Goal: Information Seeking & Learning: Learn about a topic

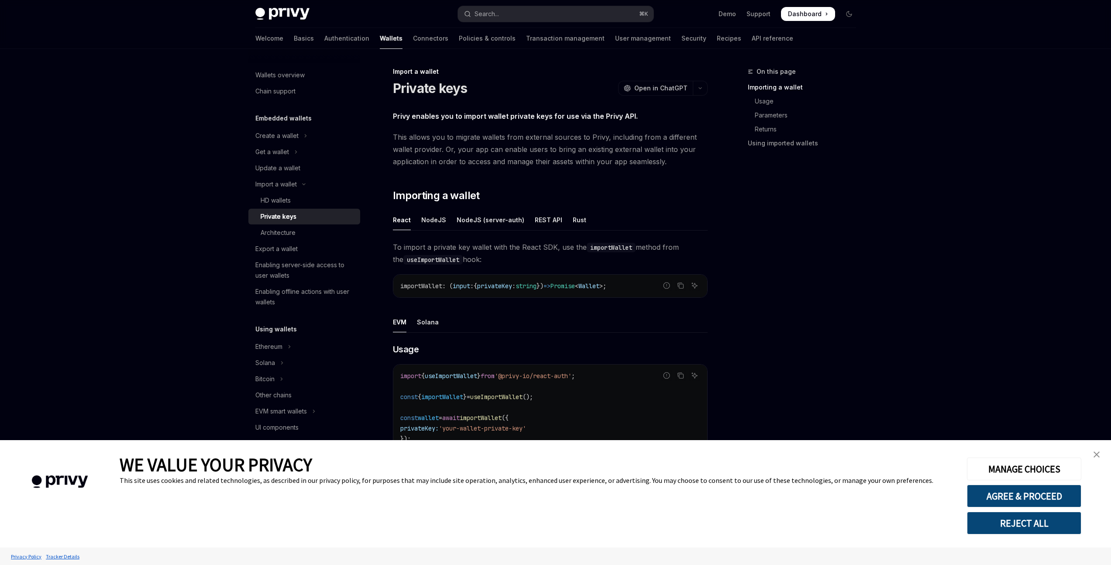
type textarea "*"
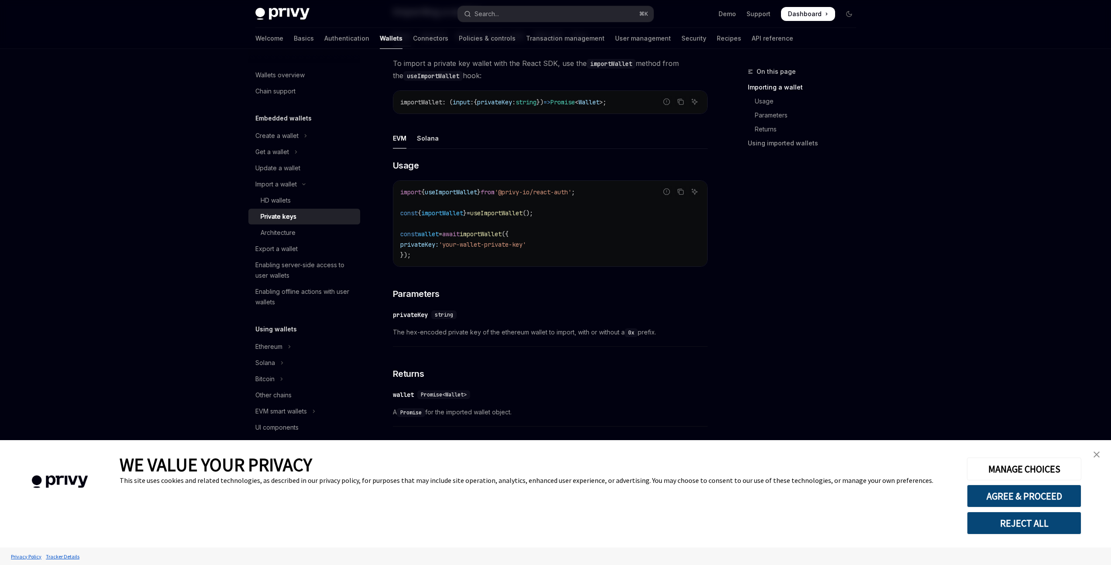
scroll to position [269, 0]
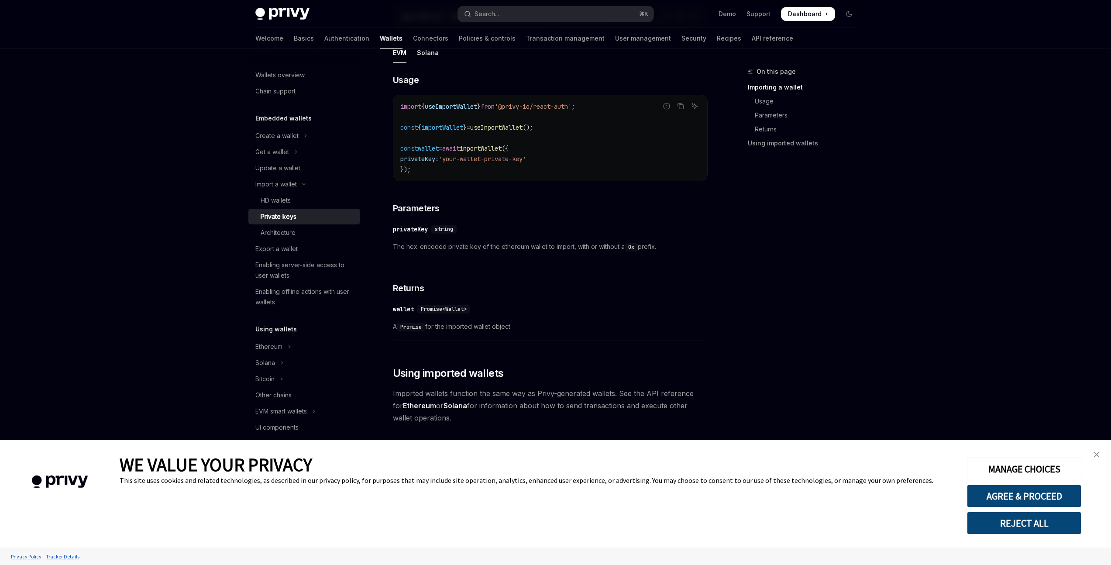
click at [1100, 455] on link "close banner" at bounding box center [1096, 454] width 17 height 17
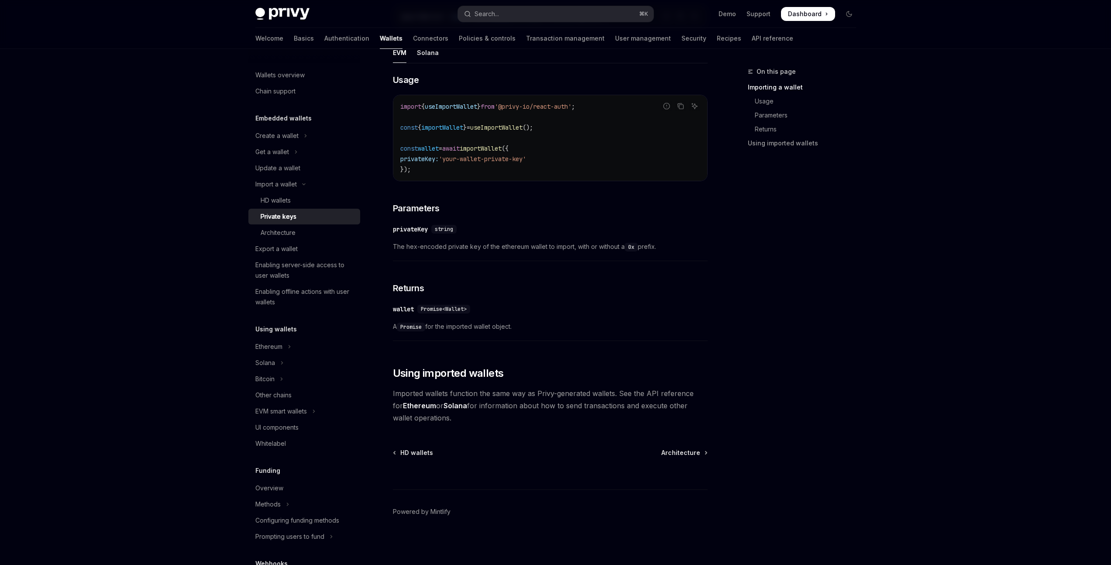
click at [493, 407] on span "Imported wallets function the same way as Privy-generated wallets. See the API …" at bounding box center [550, 405] width 315 height 37
click at [621, 382] on div "Privy enables you to import wallet private keys for use via the Privy API. This…" at bounding box center [550, 132] width 315 height 583
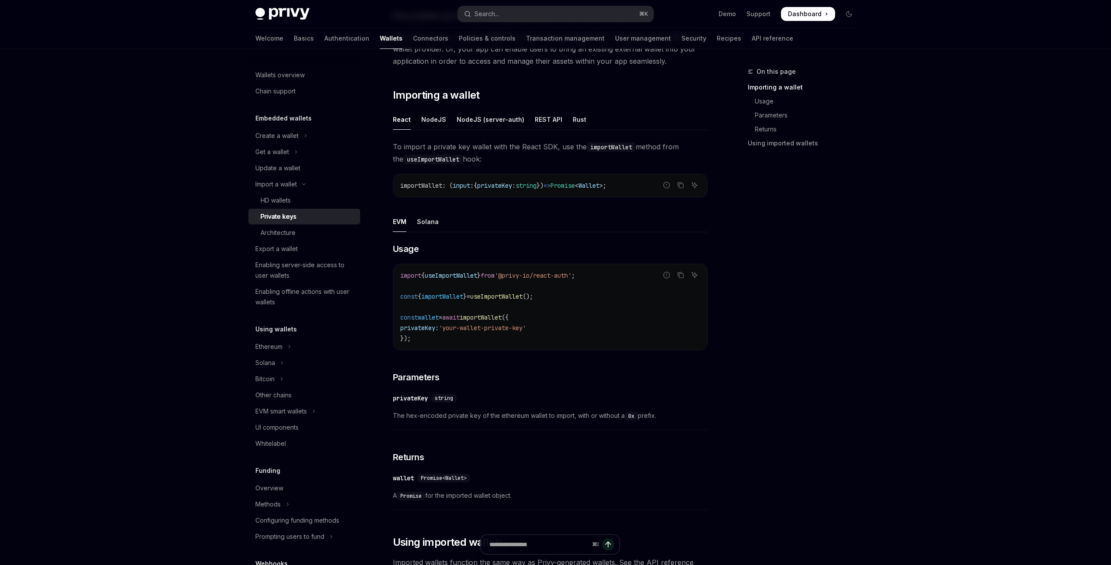
scroll to position [29, 0]
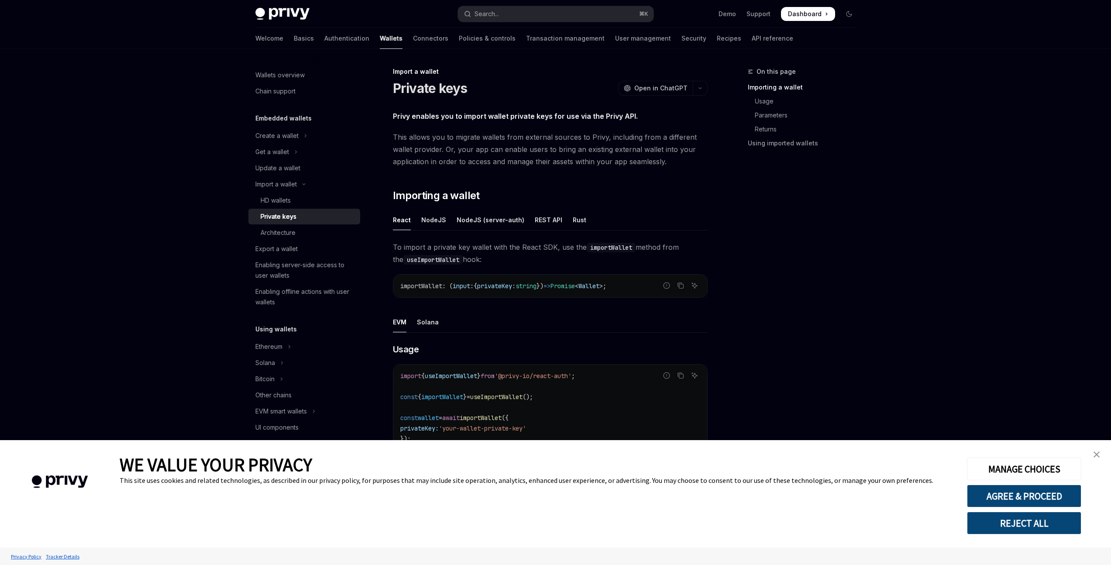
click at [541, 166] on span "This allows you to migrate wallets from external sources to Privy, including fr…" at bounding box center [550, 149] width 315 height 37
click at [1097, 454] on img "close banner" at bounding box center [1097, 455] width 6 height 6
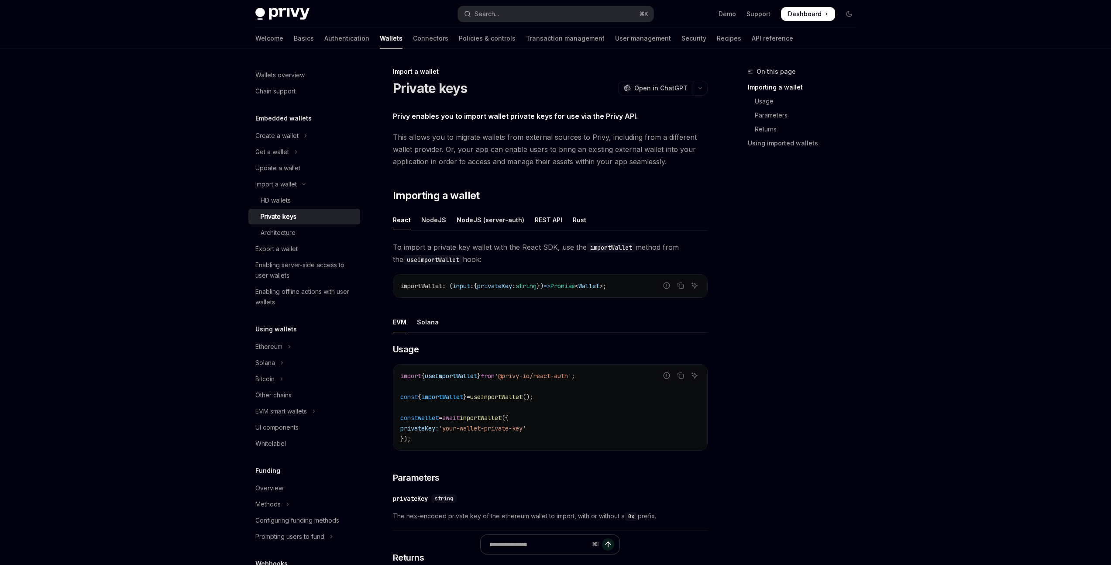
click at [761, 314] on div "On this page Importing a wallet Usage Parameters Returns Using imported wallets" at bounding box center [797, 315] width 133 height 499
click at [493, 149] on span "This allows you to migrate wallets from external sources to Privy, including fr…" at bounding box center [550, 149] width 315 height 37
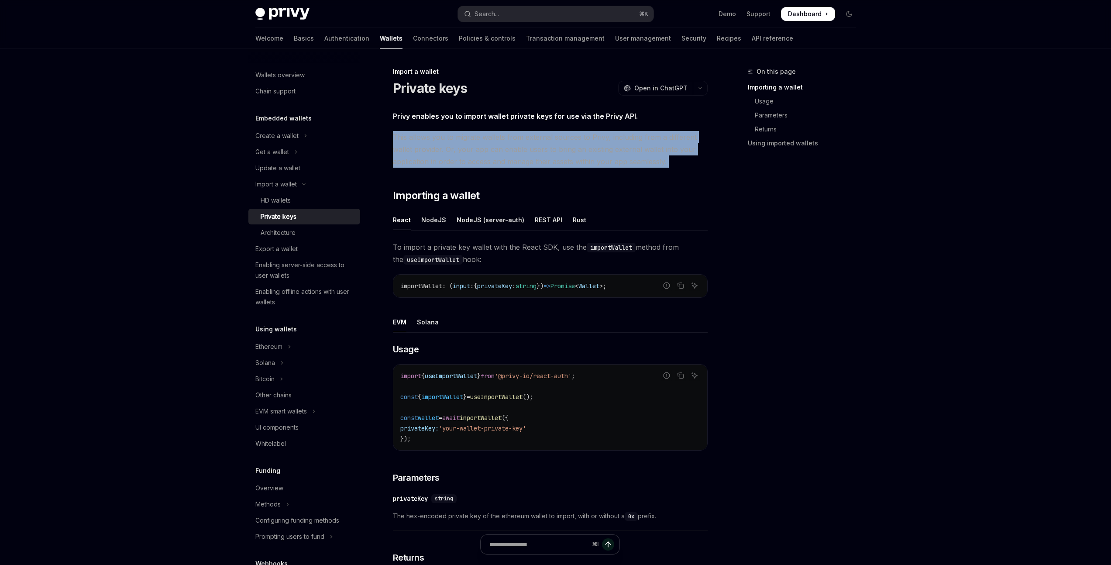
click at [493, 149] on span "This allows you to migrate wallets from external sources to Privy, including fr…" at bounding box center [550, 149] width 315 height 37
click at [489, 161] on span "This allows you to migrate wallets from external sources to Privy, including fr…" at bounding box center [550, 149] width 315 height 37
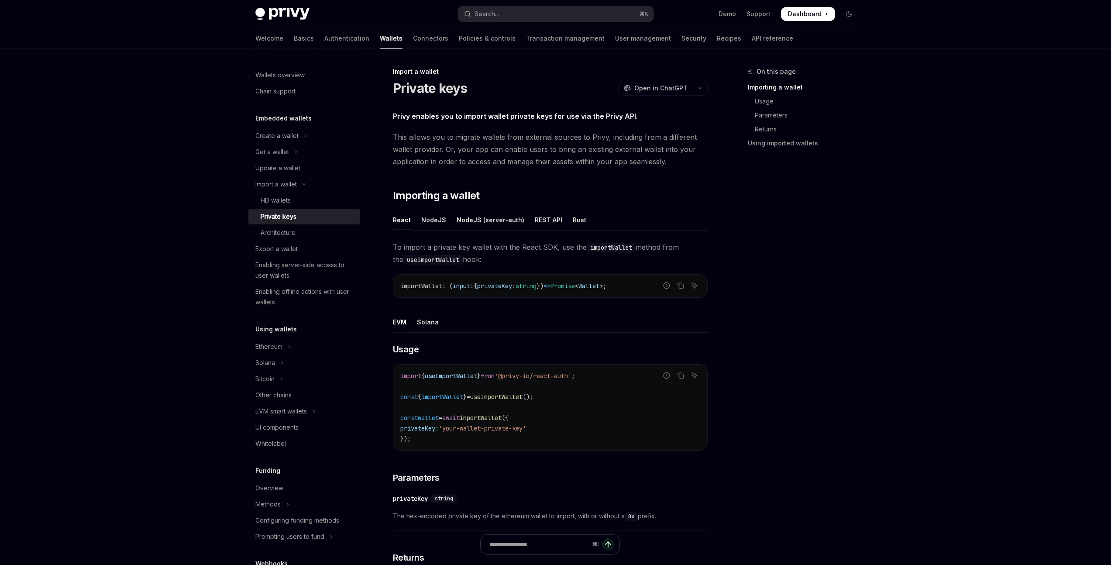
click at [569, 138] on span "This allows you to migrate wallets from external sources to Privy, including fr…" at bounding box center [550, 149] width 315 height 37
click at [557, 152] on span "This allows you to migrate wallets from external sources to Privy, including fr…" at bounding box center [550, 149] width 315 height 37
click at [639, 141] on span "This allows you to migrate wallets from external sources to Privy, including fr…" at bounding box center [550, 149] width 315 height 37
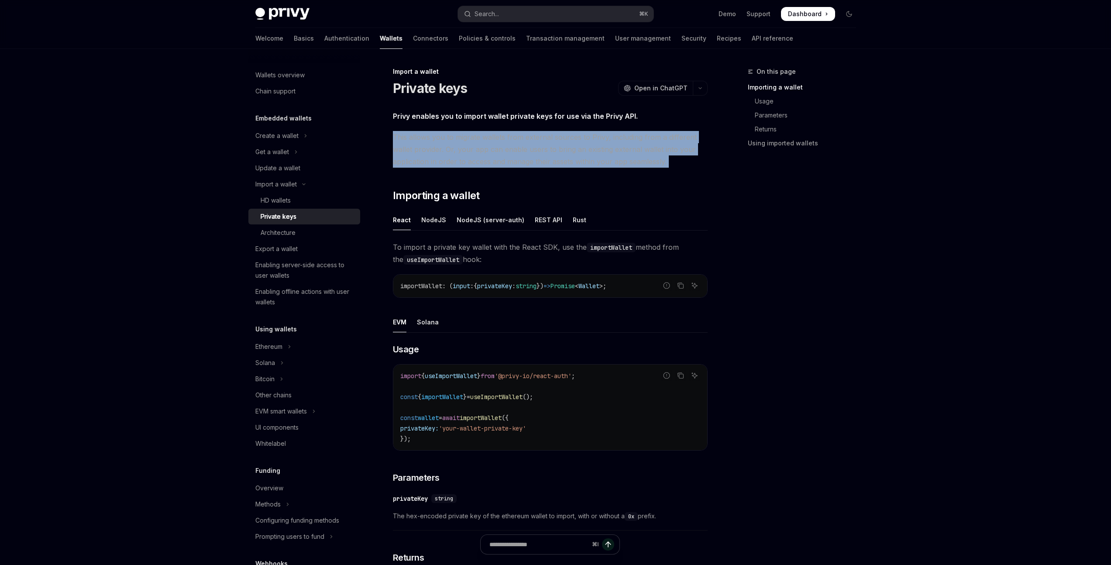
click at [639, 141] on span "This allows you to migrate wallets from external sources to Privy, including fr…" at bounding box center [550, 149] width 315 height 37
click at [536, 156] on span "This allows you to migrate wallets from external sources to Privy, including fr…" at bounding box center [550, 149] width 315 height 37
drag, startPoint x: 446, startPoint y: 148, endPoint x: 690, endPoint y: 165, distance: 243.8
click at [690, 165] on span "This allows you to migrate wallets from external sources to Privy, including fr…" at bounding box center [550, 149] width 315 height 37
click at [690, 164] on span "This allows you to migrate wallets from external sources to Privy, including fr…" at bounding box center [550, 149] width 315 height 37
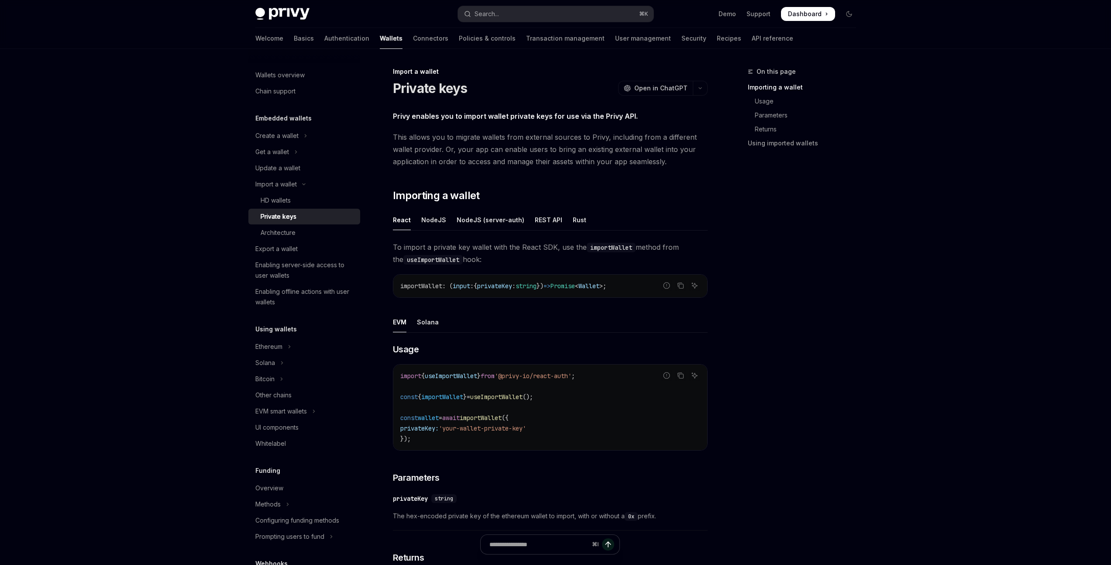
click at [434, 157] on span "This allows you to migrate wallets from external sources to Privy, including fr…" at bounding box center [550, 149] width 315 height 37
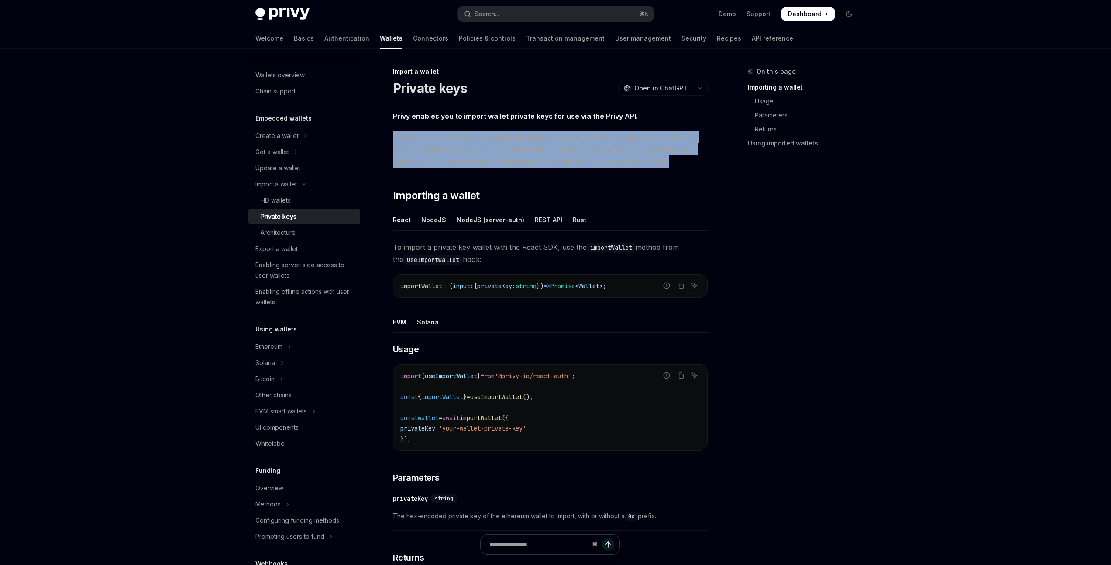
click at [434, 157] on span "This allows you to migrate wallets from external sources to Privy, including fr…" at bounding box center [550, 149] width 315 height 37
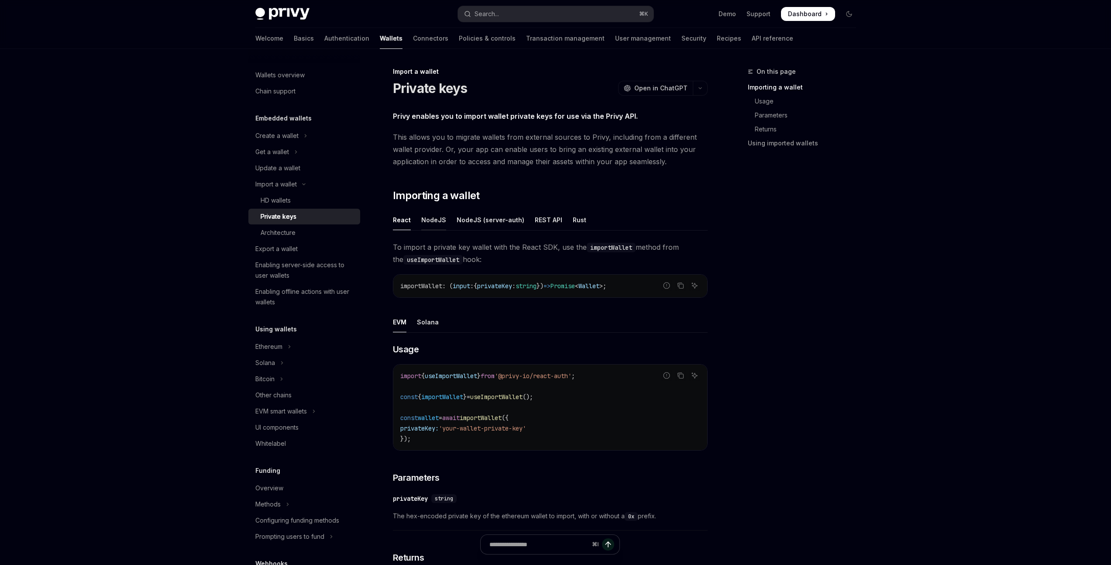
click at [426, 218] on div "NodeJS" at bounding box center [433, 220] width 25 height 21
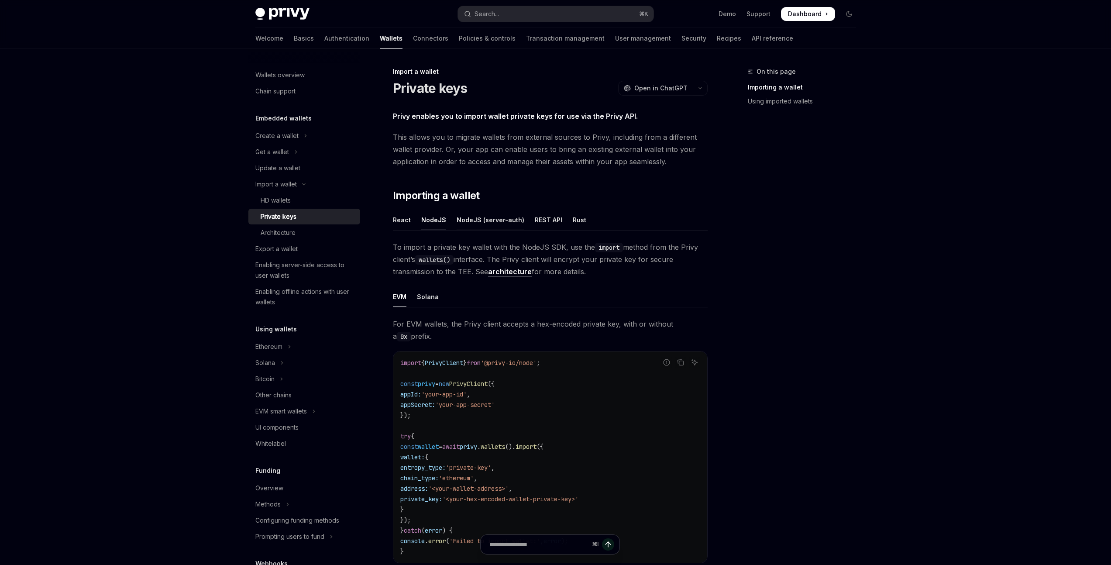
click at [489, 223] on div "NodeJS (server-auth)" at bounding box center [491, 220] width 68 height 21
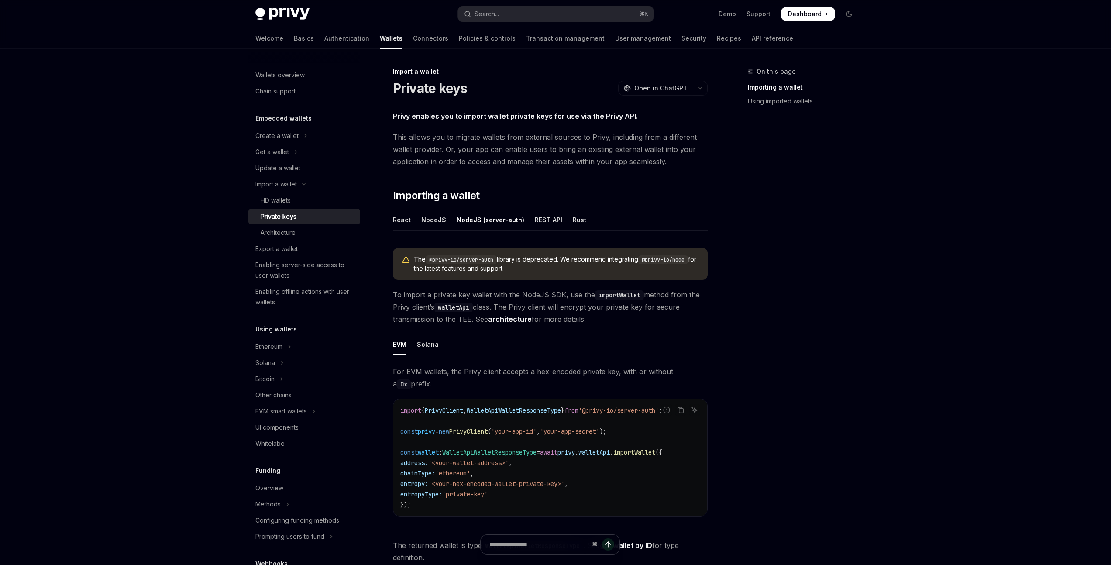
click at [541, 220] on div "REST API" at bounding box center [549, 220] width 28 height 21
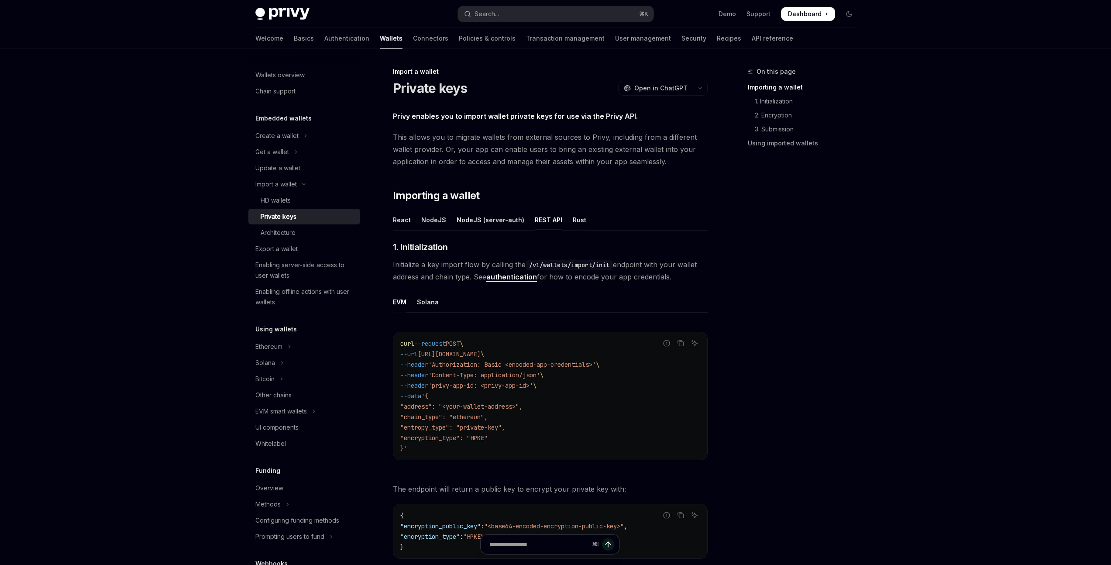
click at [573, 219] on div "Rust" at bounding box center [580, 220] width 14 height 21
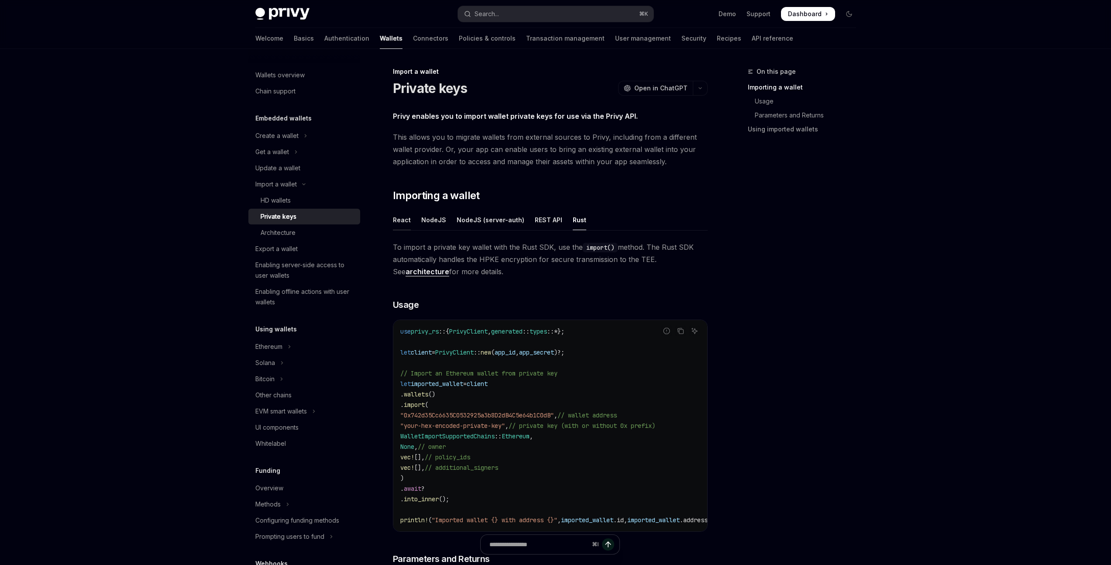
click at [396, 223] on div "React" at bounding box center [402, 220] width 18 height 21
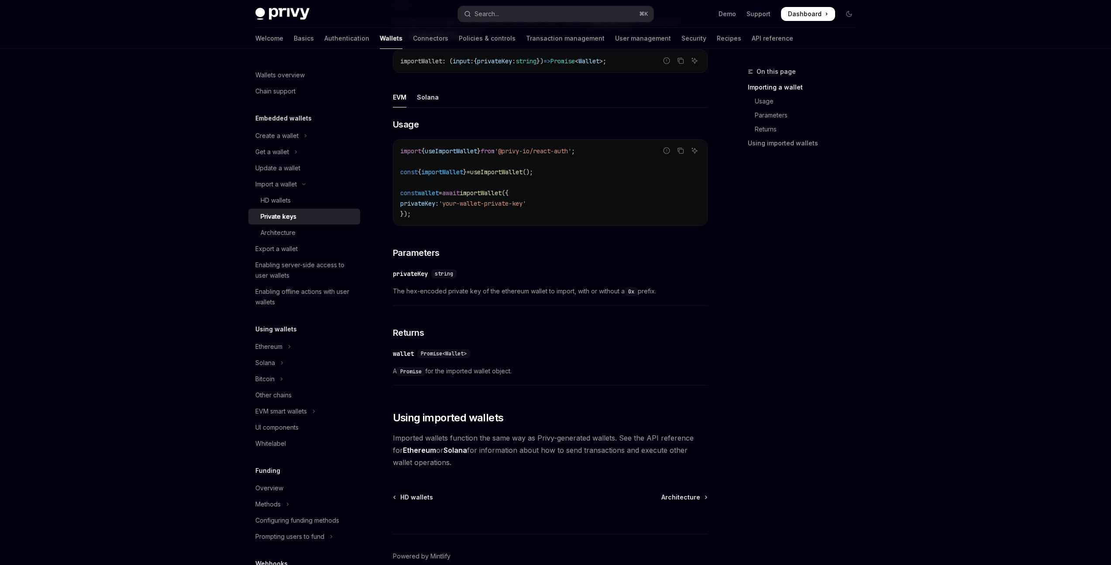
scroll to position [269, 0]
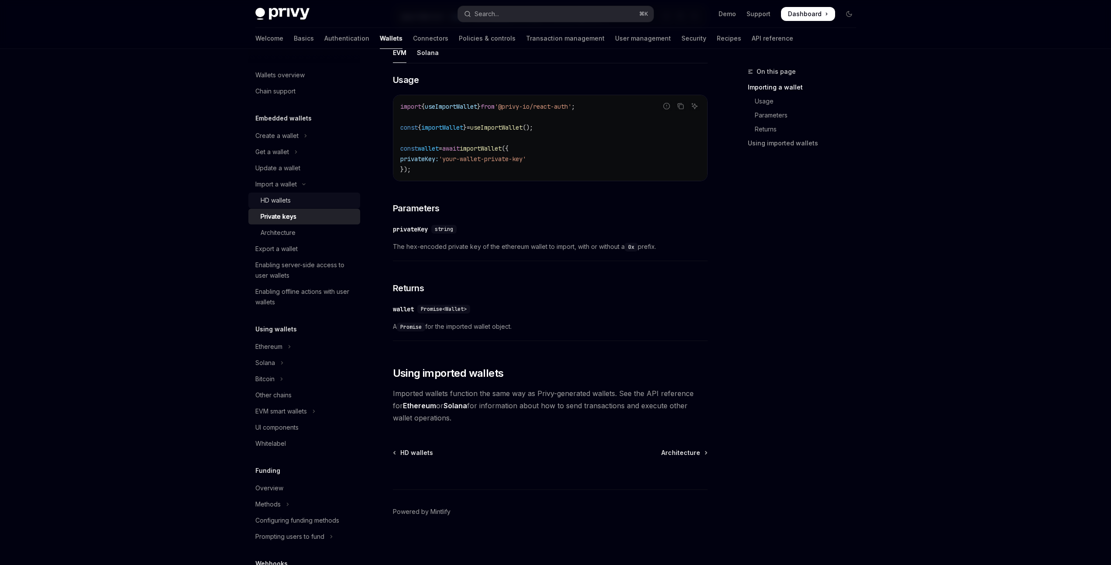
click at [291, 202] on div "HD wallets" at bounding box center [308, 200] width 94 height 10
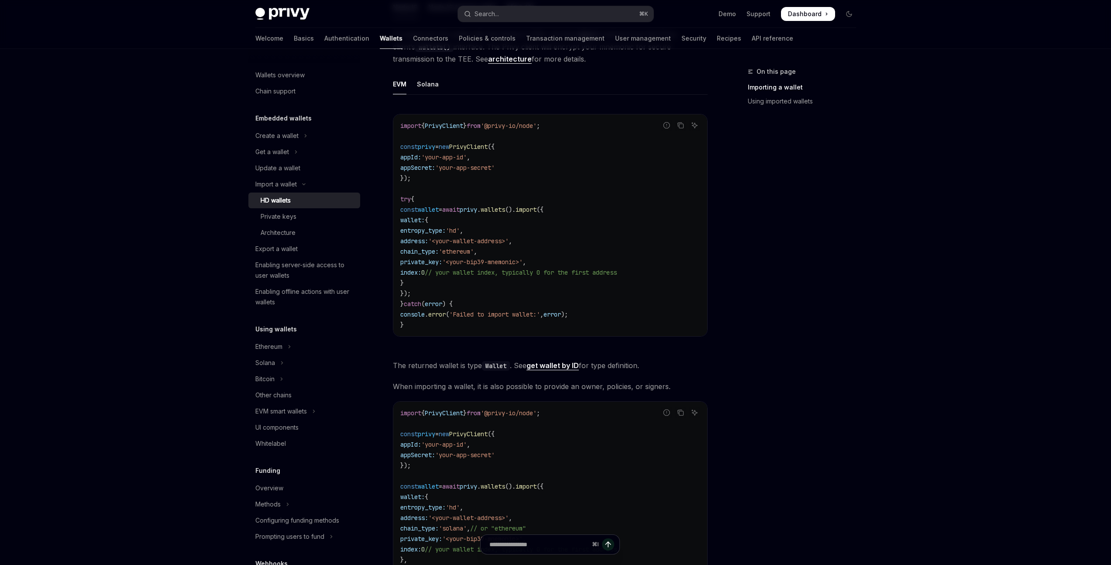
scroll to position [289, 0]
click at [297, 234] on div "Architecture" at bounding box center [308, 233] width 94 height 10
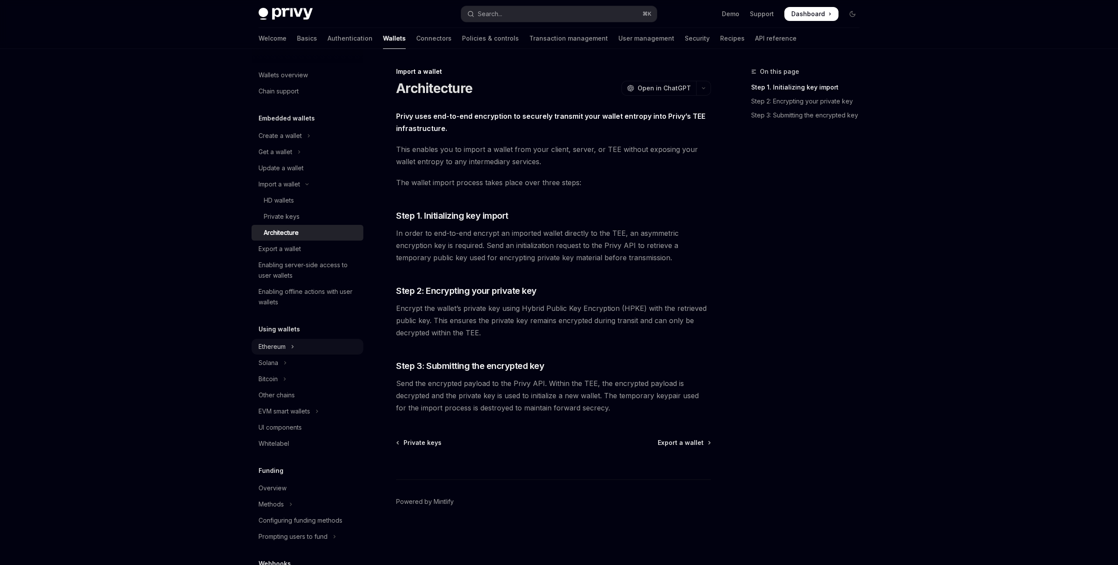
click at [288, 347] on button "Ethereum" at bounding box center [308, 347] width 112 height 16
type textarea "*"
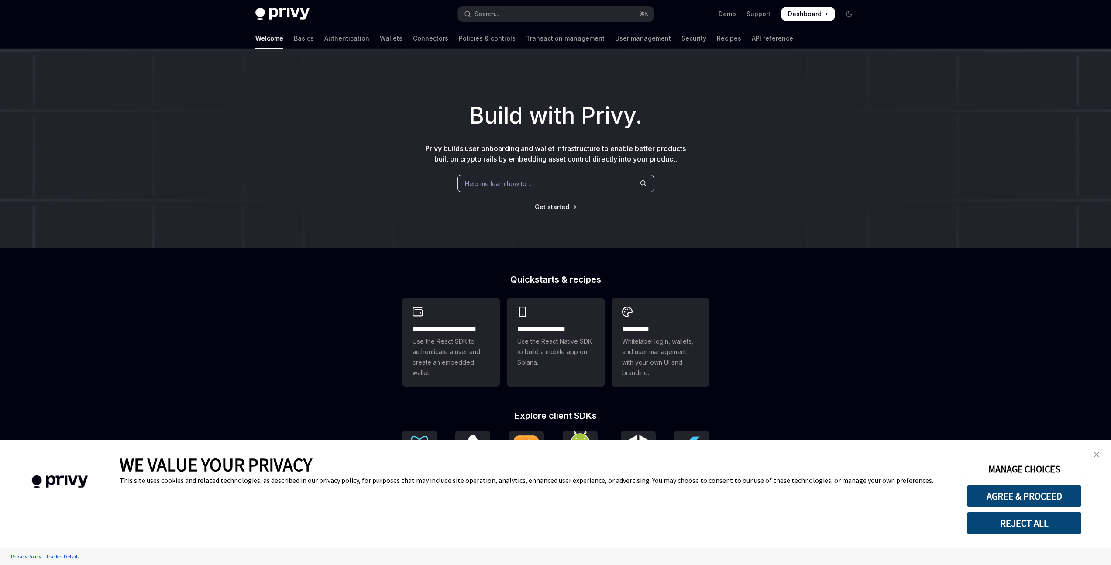
type textarea "*"
